Goal: Task Accomplishment & Management: Manage account settings

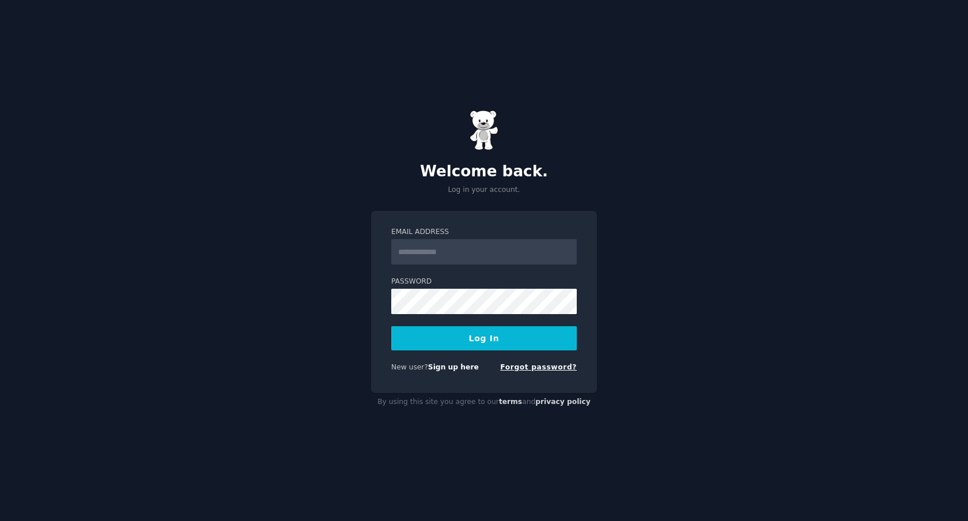
click at [529, 368] on link "Forgot password?" at bounding box center [538, 367] width 77 height 8
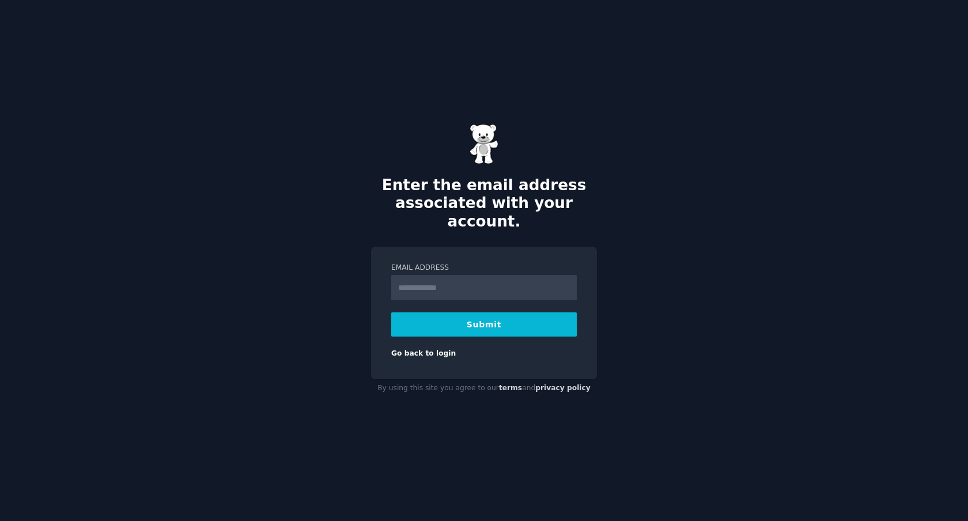
click at [496, 286] on input "Email Address" at bounding box center [484, 287] width 186 height 25
type input "**********"
click at [503, 316] on button "Submit" at bounding box center [484, 324] width 186 height 24
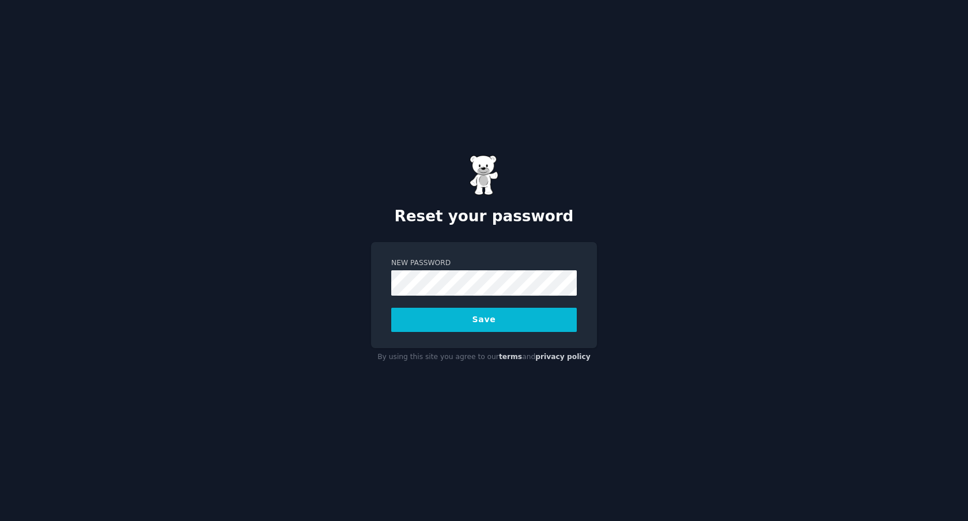
click at [519, 315] on button "Save" at bounding box center [484, 320] width 186 height 24
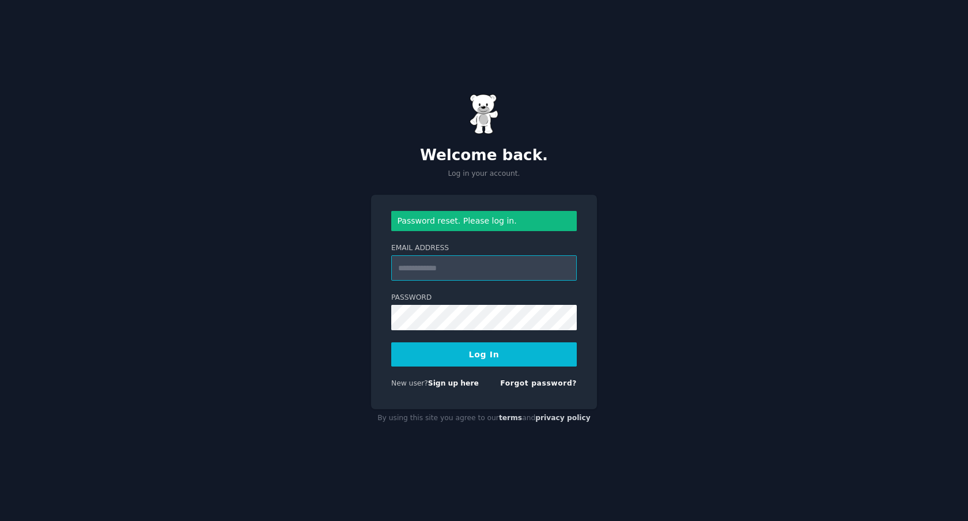
click at [462, 267] on input "Email Address" at bounding box center [484, 267] width 186 height 25
type input "**********"
click at [471, 350] on button "Log In" at bounding box center [484, 354] width 186 height 24
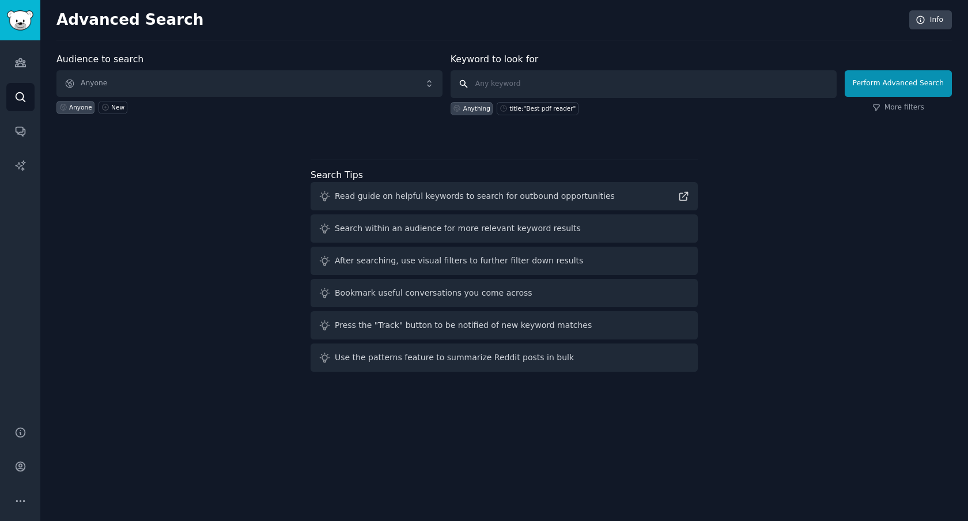
click at [512, 84] on input "text" at bounding box center [644, 84] width 386 height 28
click at [483, 88] on input "text" at bounding box center [644, 84] width 386 height 28
paste input "s my idea good"
click at [477, 87] on input "s my idea good" at bounding box center [644, 84] width 386 height 28
type input "is my idea good"
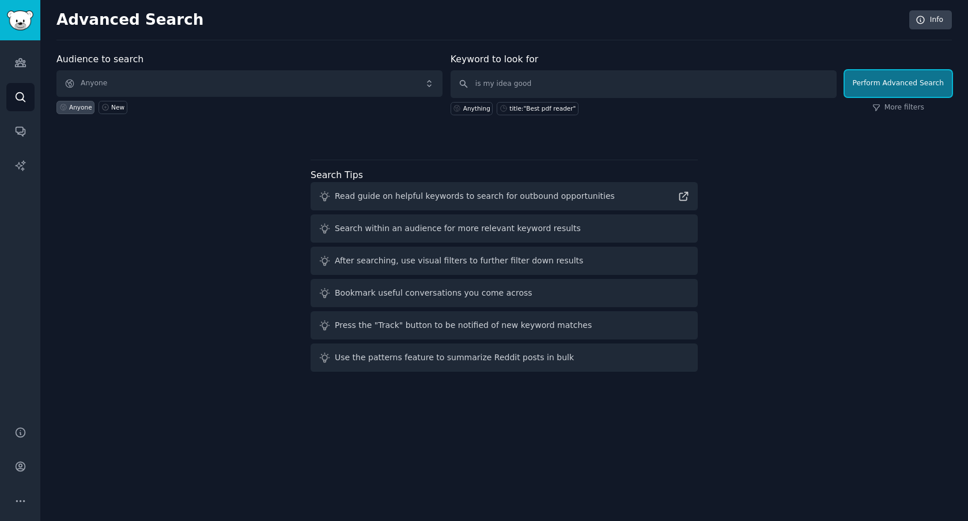
click at [884, 77] on button "Perform Advanced Search" at bounding box center [898, 83] width 107 height 27
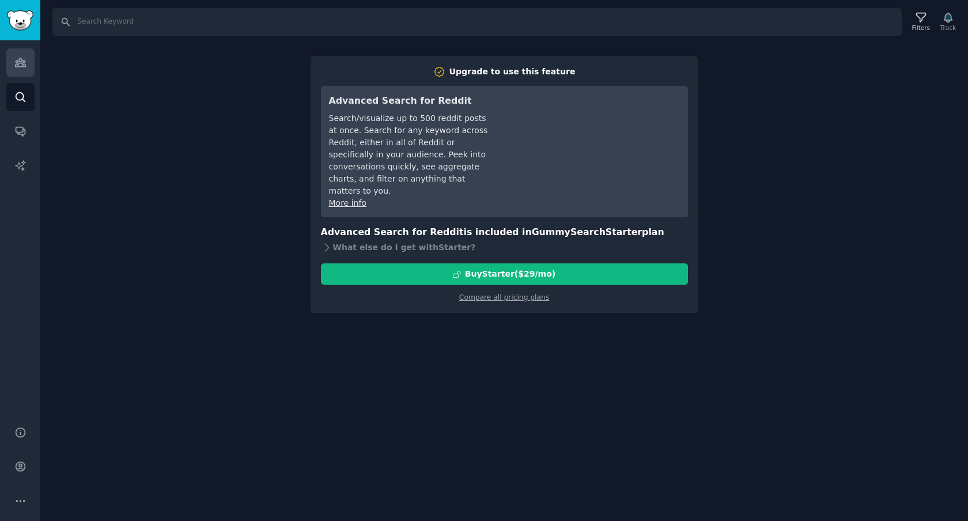
click at [33, 62] on link "Audiences" at bounding box center [20, 62] width 28 height 28
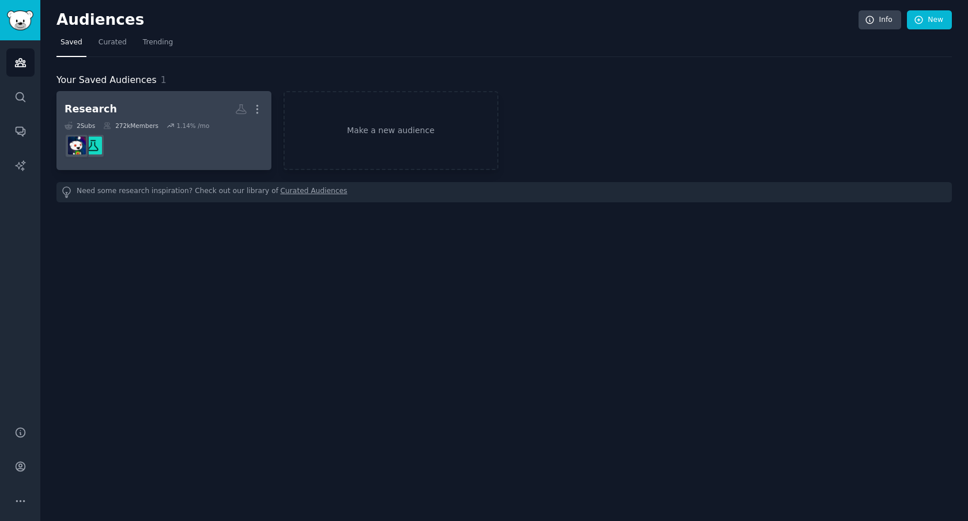
click at [151, 118] on h2 "Research More" at bounding box center [164, 109] width 199 height 20
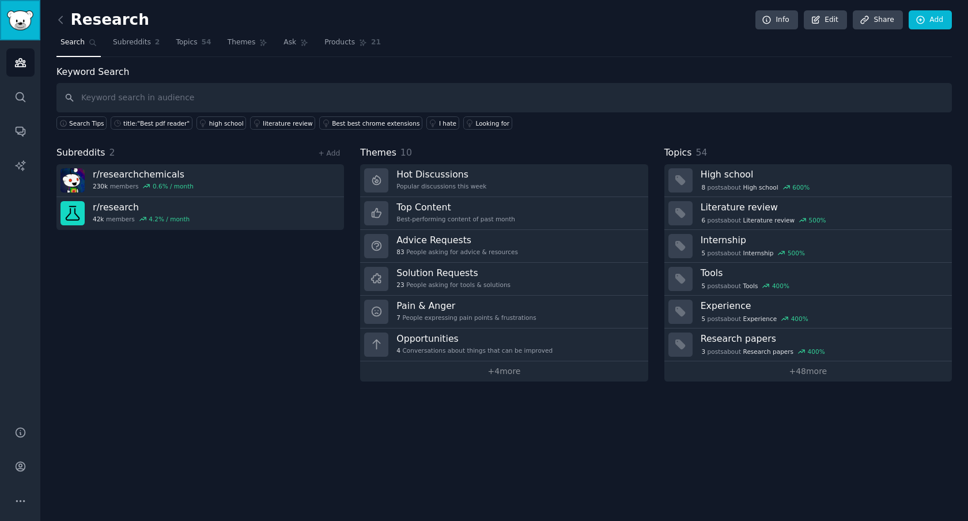
click at [34, 20] on link "Sidebar" at bounding box center [20, 20] width 40 height 40
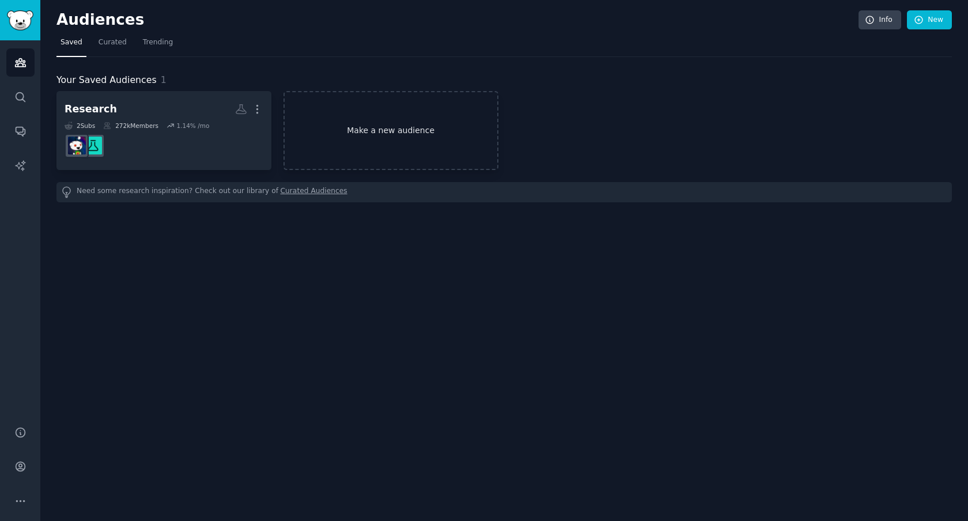
click at [353, 143] on link "Make a new audience" at bounding box center [390, 130] width 215 height 79
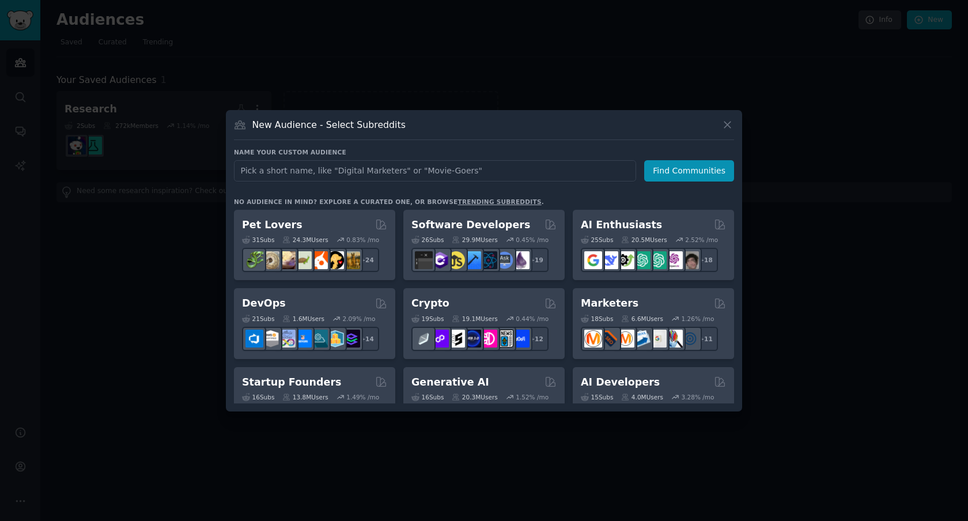
click at [359, 169] on input "text" at bounding box center [435, 170] width 402 height 21
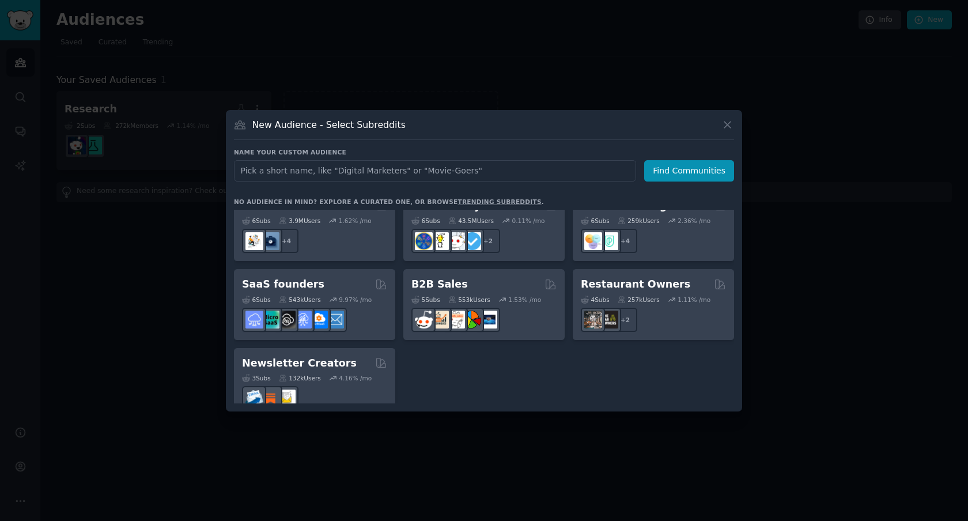
scroll to position [899, 0]
click at [172, 376] on div at bounding box center [484, 260] width 968 height 521
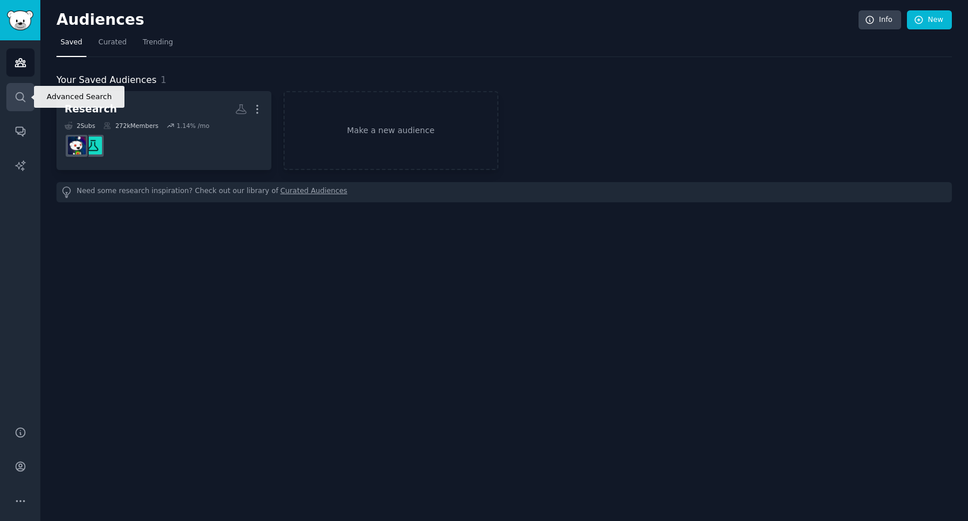
click at [23, 103] on link "Search" at bounding box center [20, 97] width 28 height 28
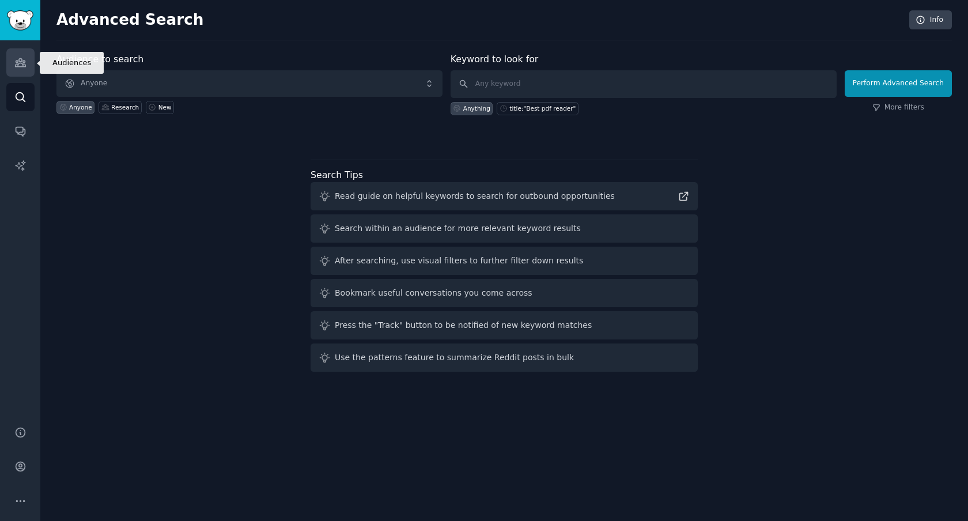
click at [31, 59] on link "Audiences" at bounding box center [20, 62] width 28 height 28
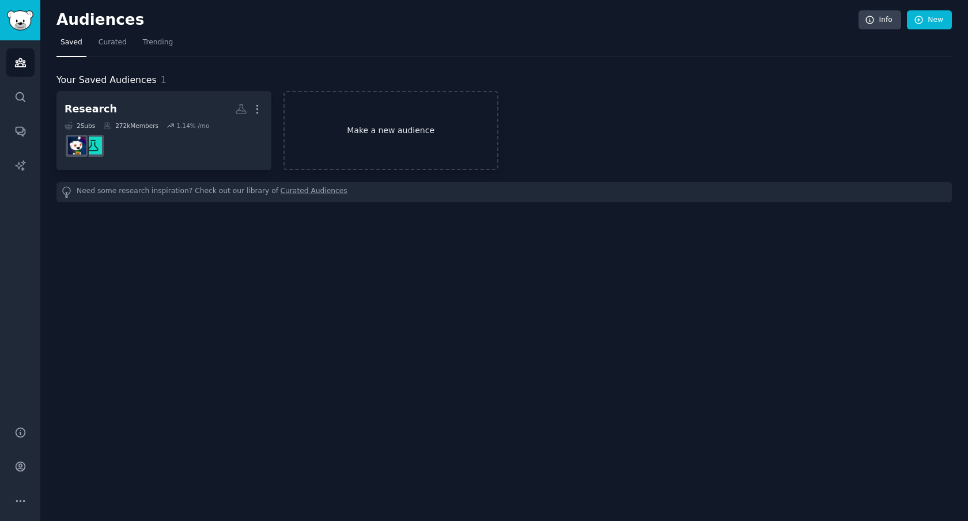
click at [355, 164] on link "Make a new audience" at bounding box center [390, 130] width 215 height 79
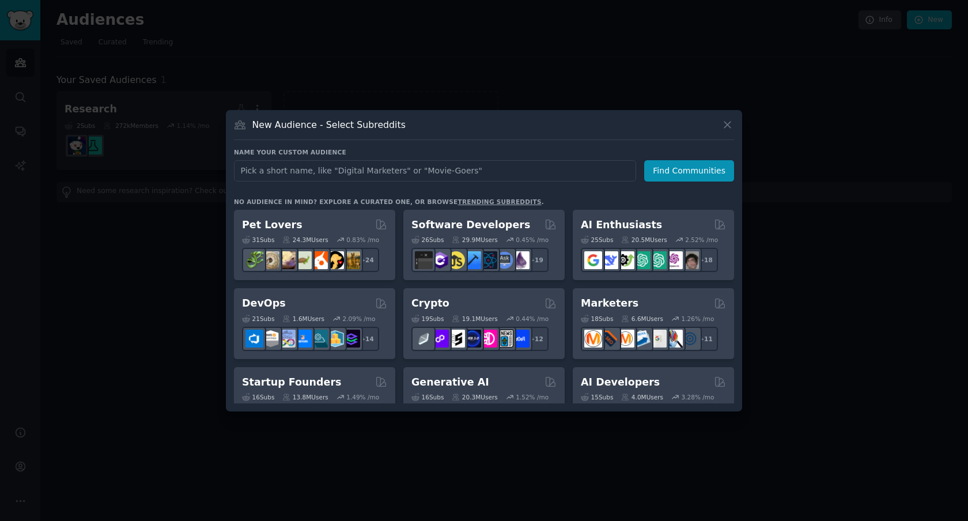
click at [372, 171] on input "text" at bounding box center [435, 170] width 402 height 21
type input "startup founders"
click at [635, 46] on div at bounding box center [484, 260] width 968 height 521
